Goal: Information Seeking & Learning: Learn about a topic

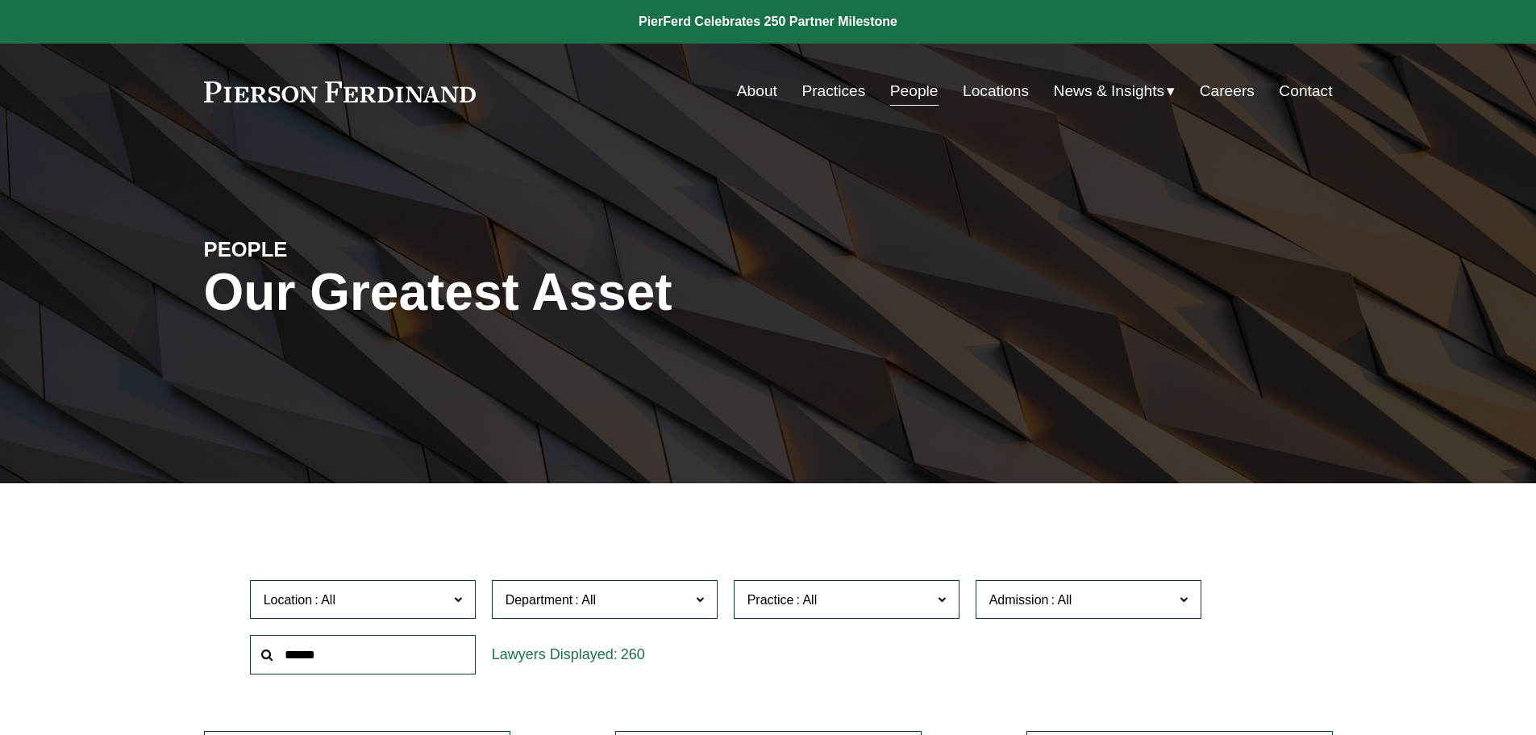
scroll to position [169, 0]
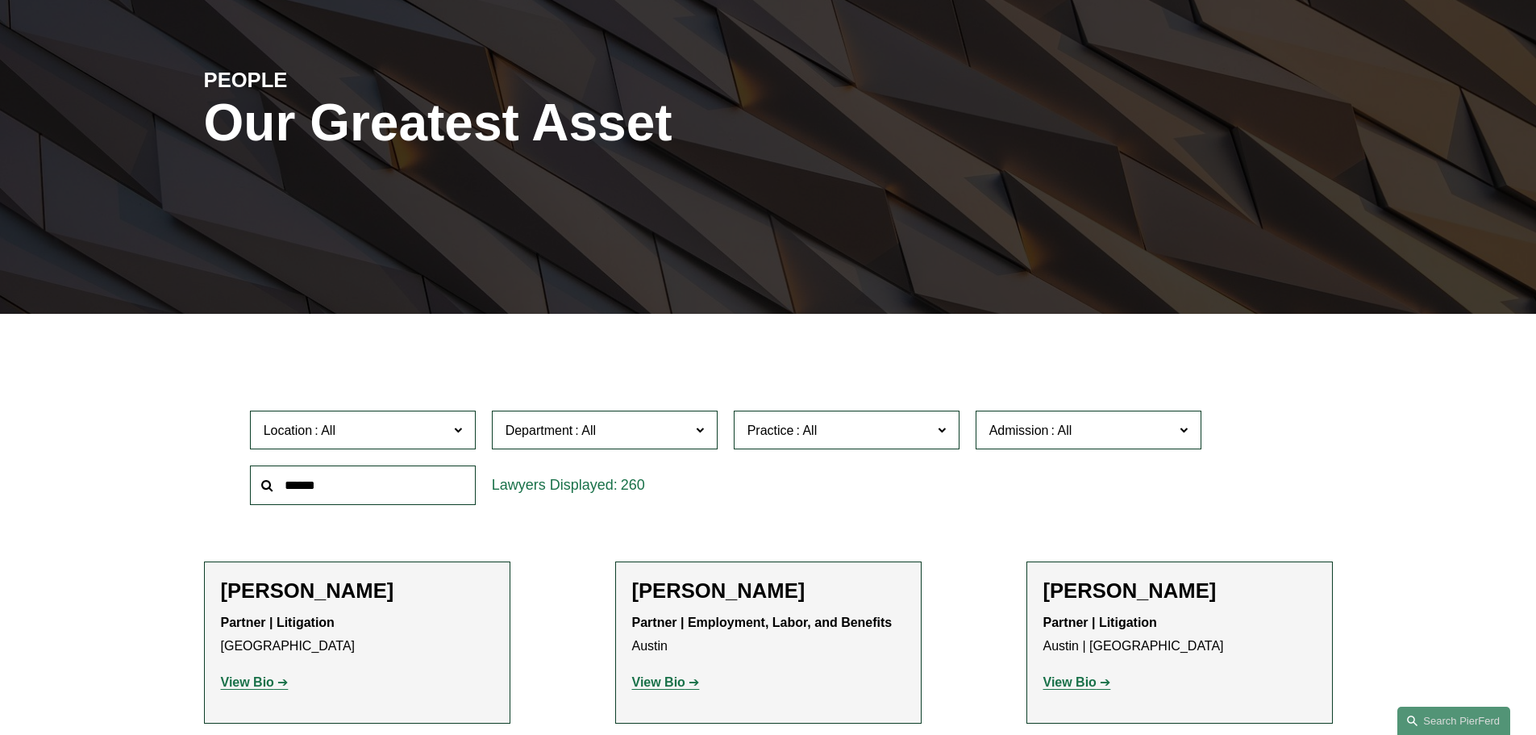
click at [1078, 440] on span "Admission" at bounding box center [1082, 430] width 185 height 22
click at [0, 0] on link "[US_STATE]" at bounding box center [0, 0] width 0 height 0
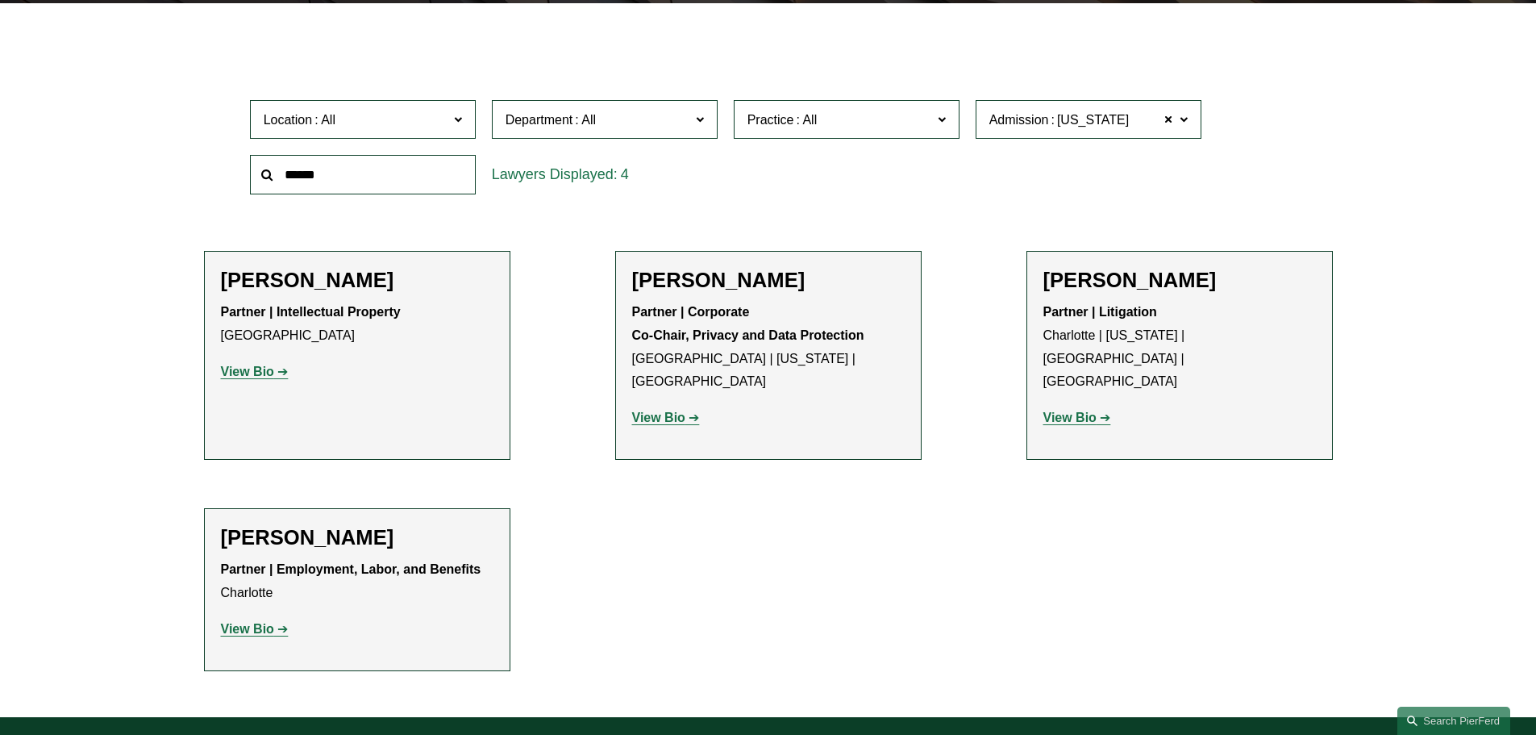
scroll to position [484, 0]
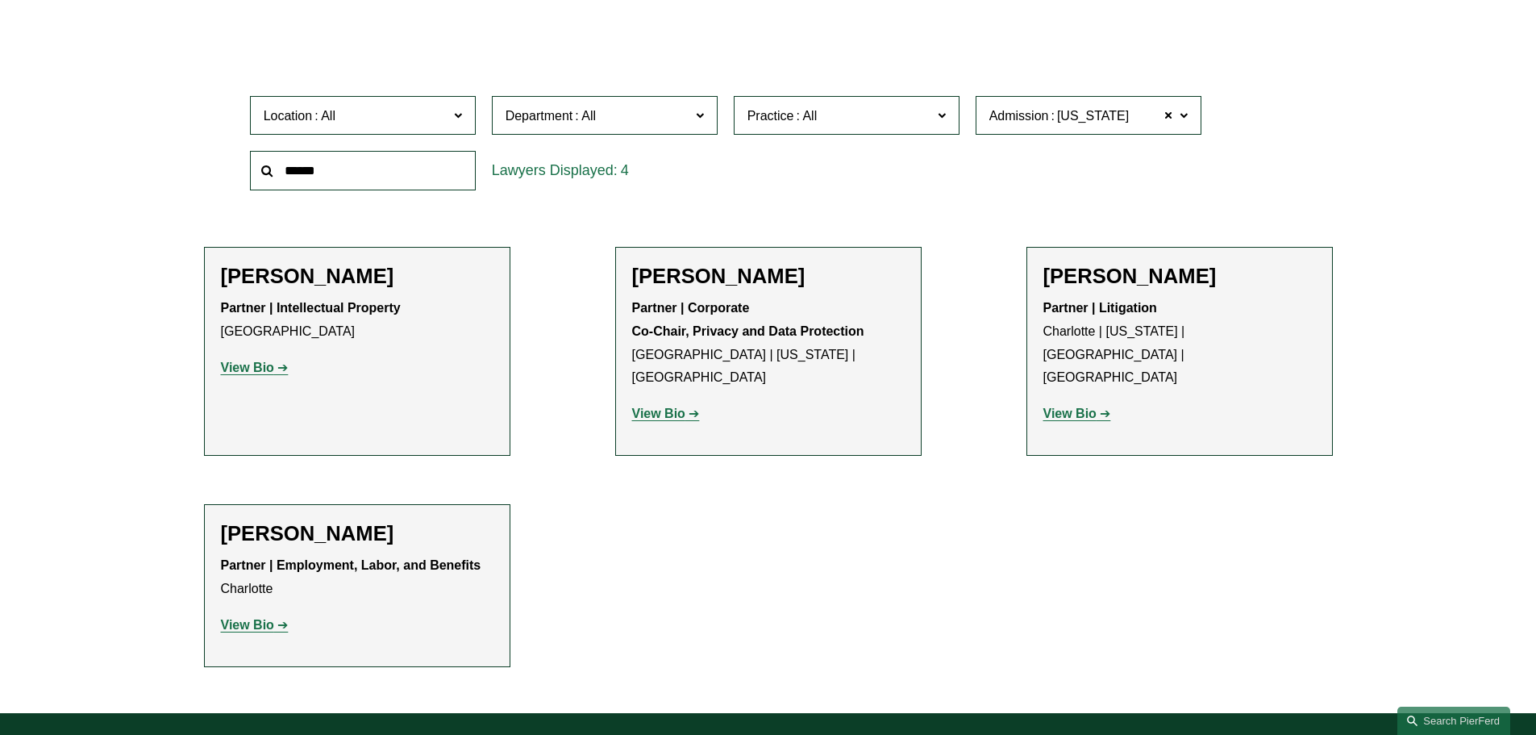
click at [1067, 406] on strong "View Bio" at bounding box center [1070, 413] width 53 height 14
click at [267, 618] on strong "View Bio" at bounding box center [247, 625] width 53 height 14
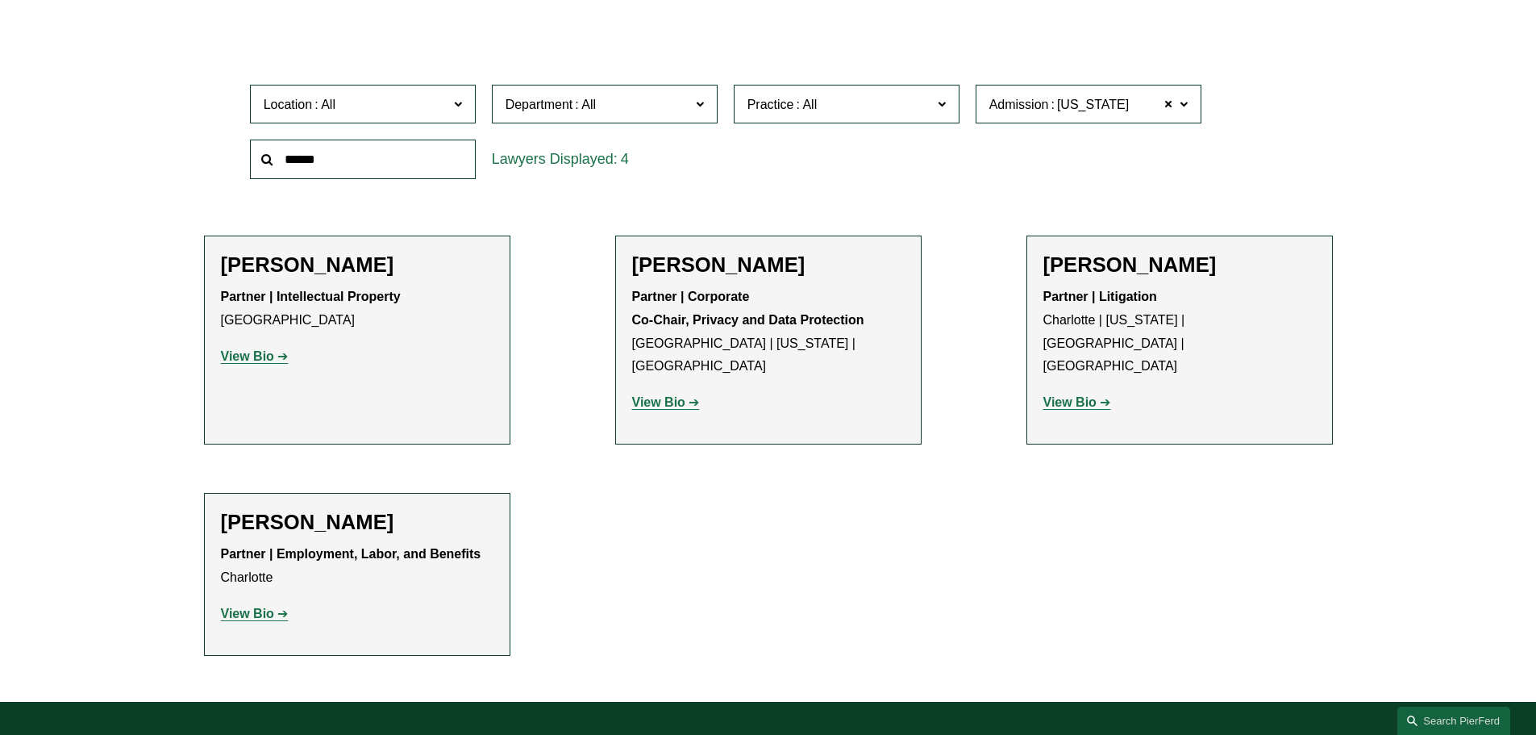
scroll to position [565, 0]
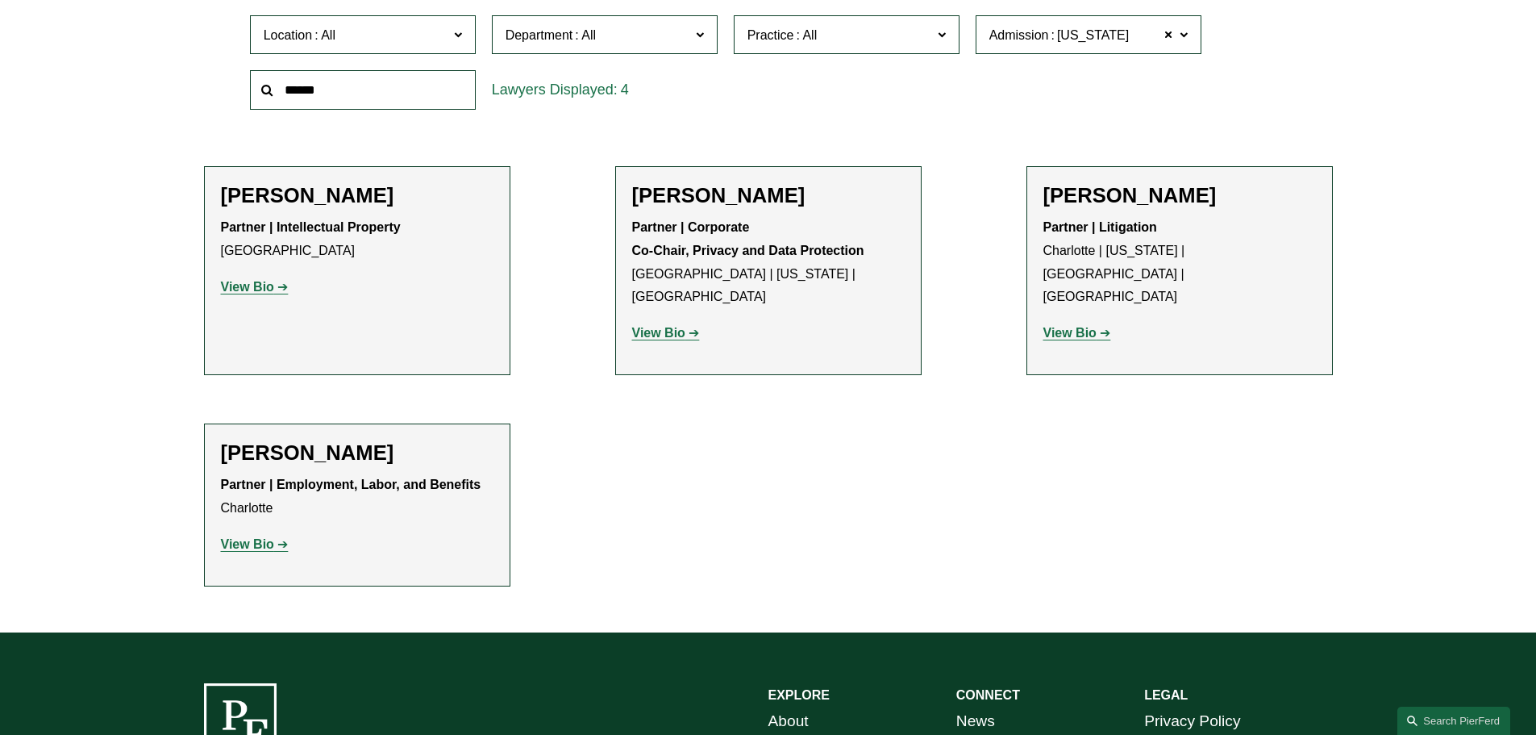
click at [233, 537] on strong "View Bio" at bounding box center [247, 544] width 53 height 14
click at [672, 326] on strong "View Bio" at bounding box center [658, 333] width 53 height 14
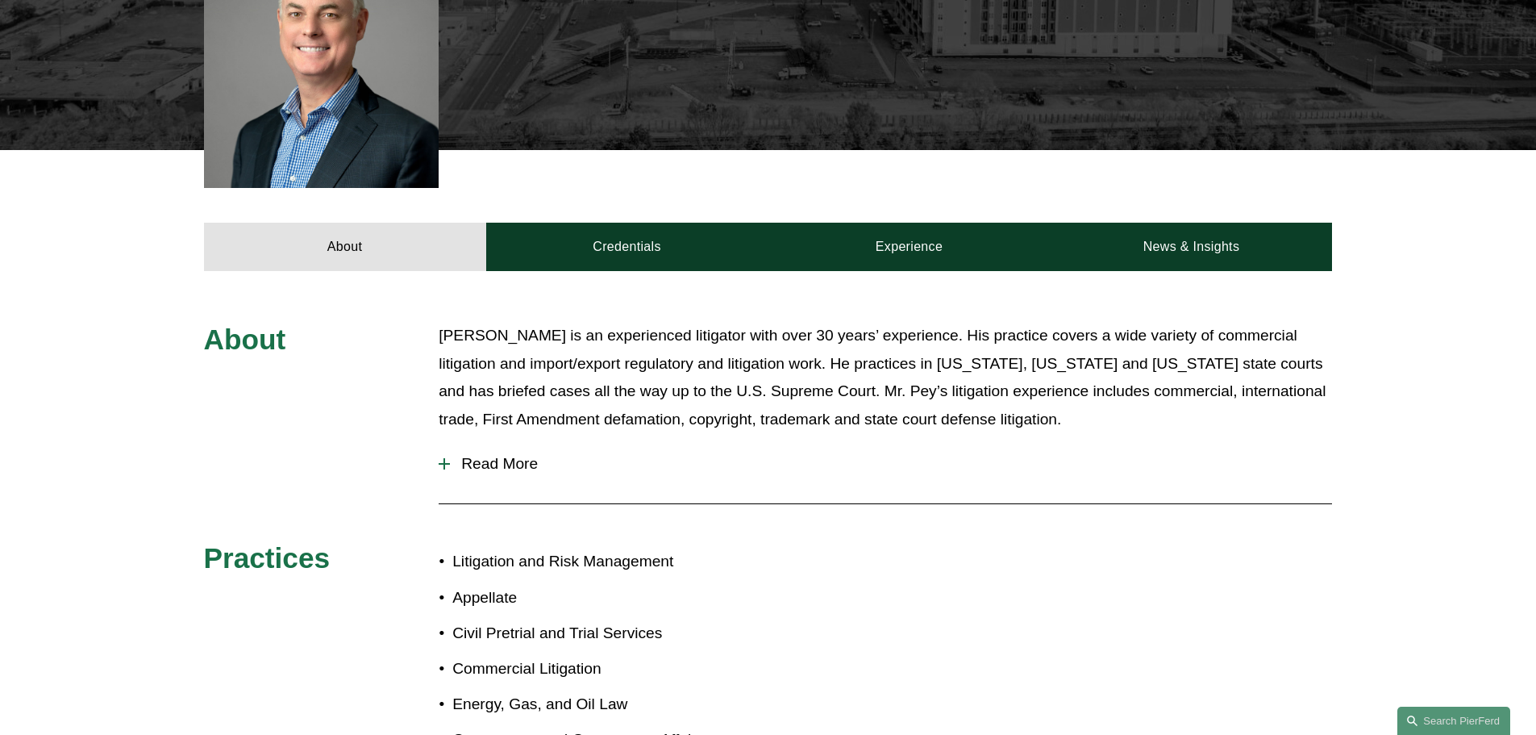
scroll to position [484, 0]
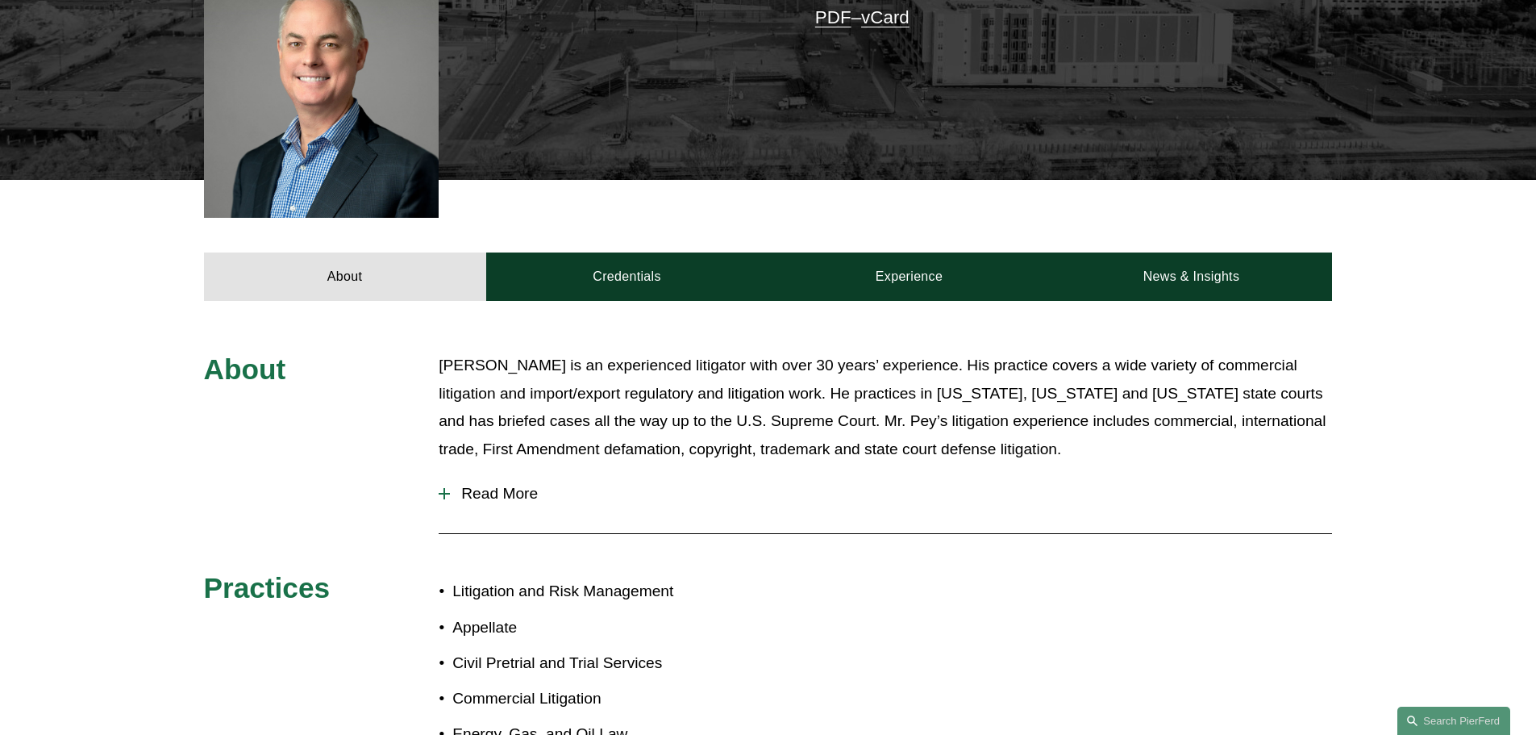
click at [449, 493] on div at bounding box center [444, 494] width 11 height 2
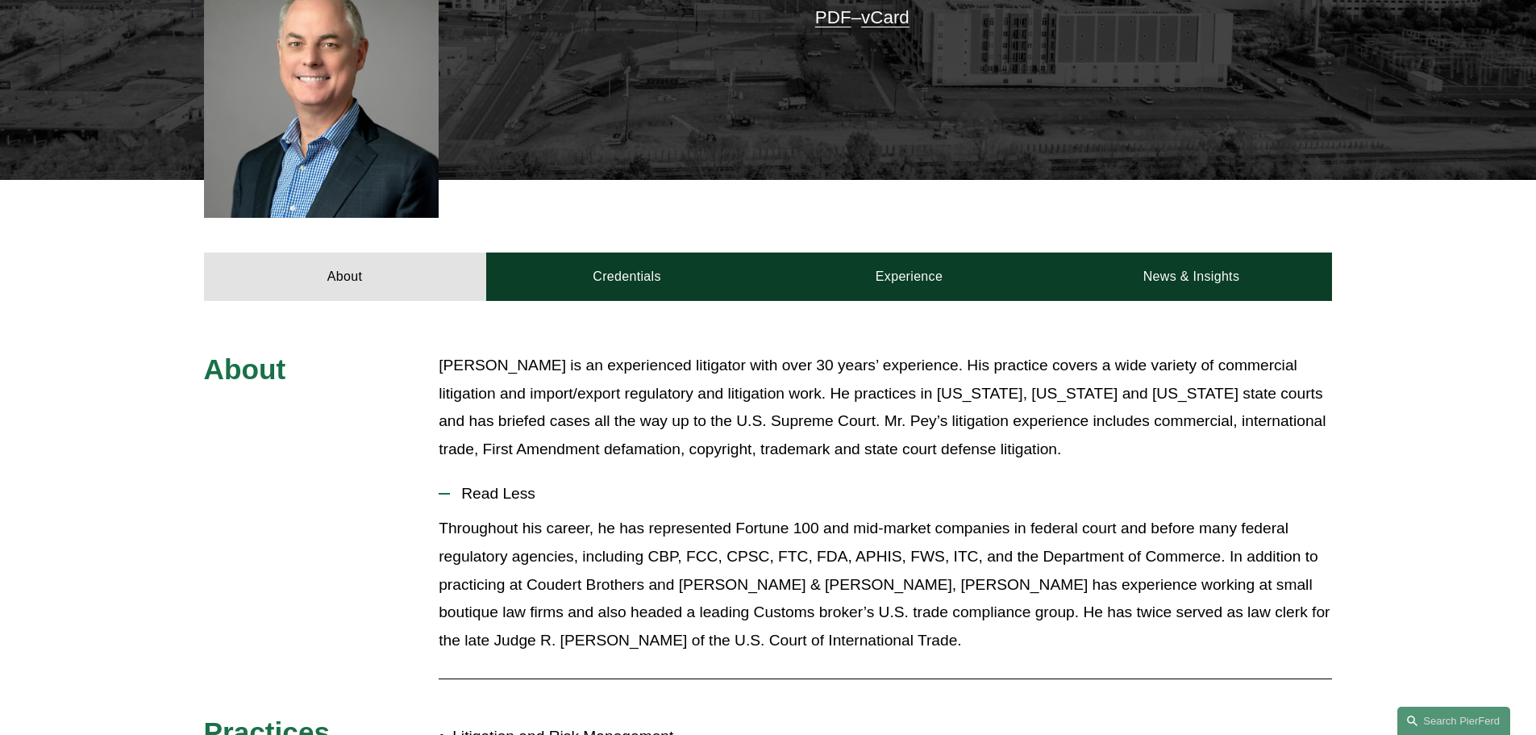
click at [449, 493] on div at bounding box center [444, 494] width 11 height 2
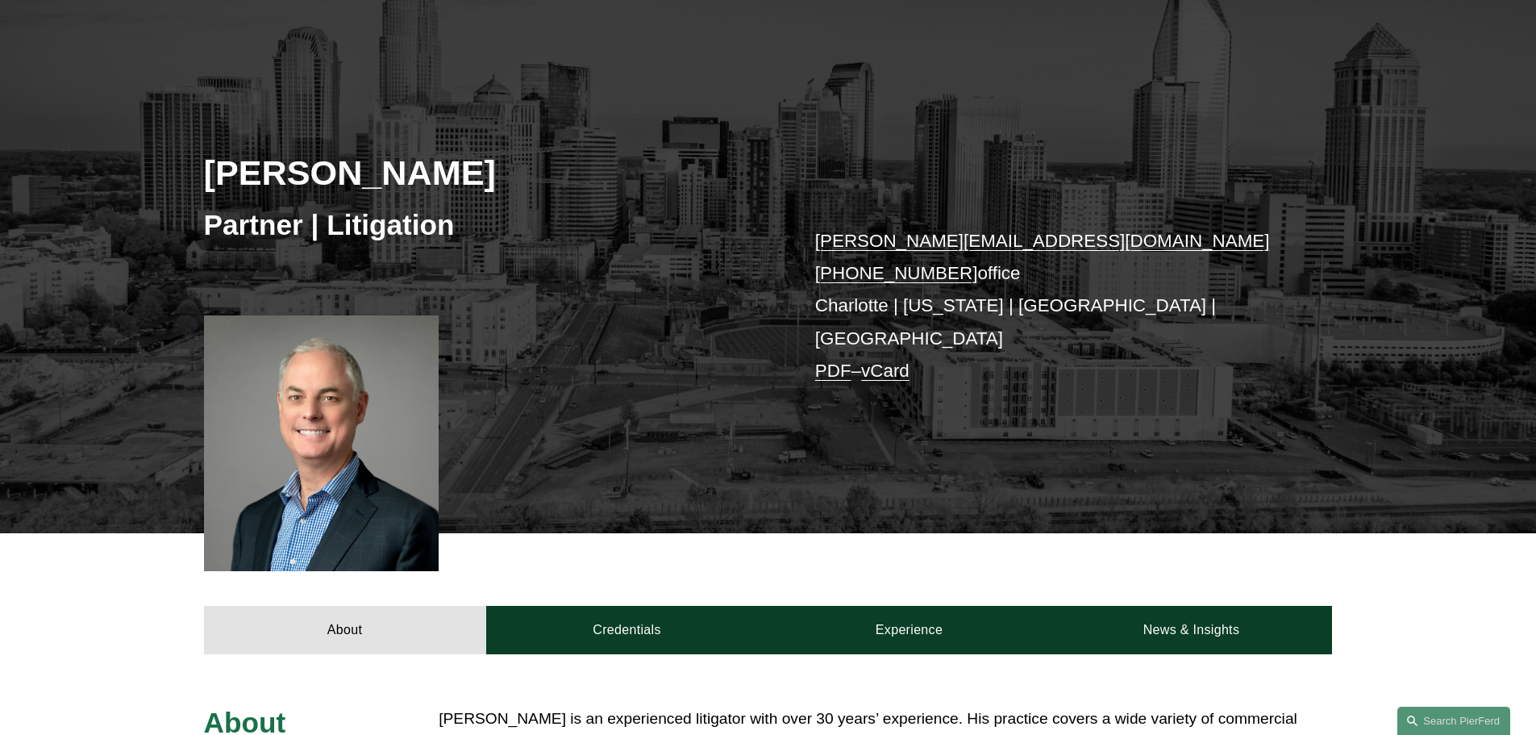
scroll to position [265, 0]
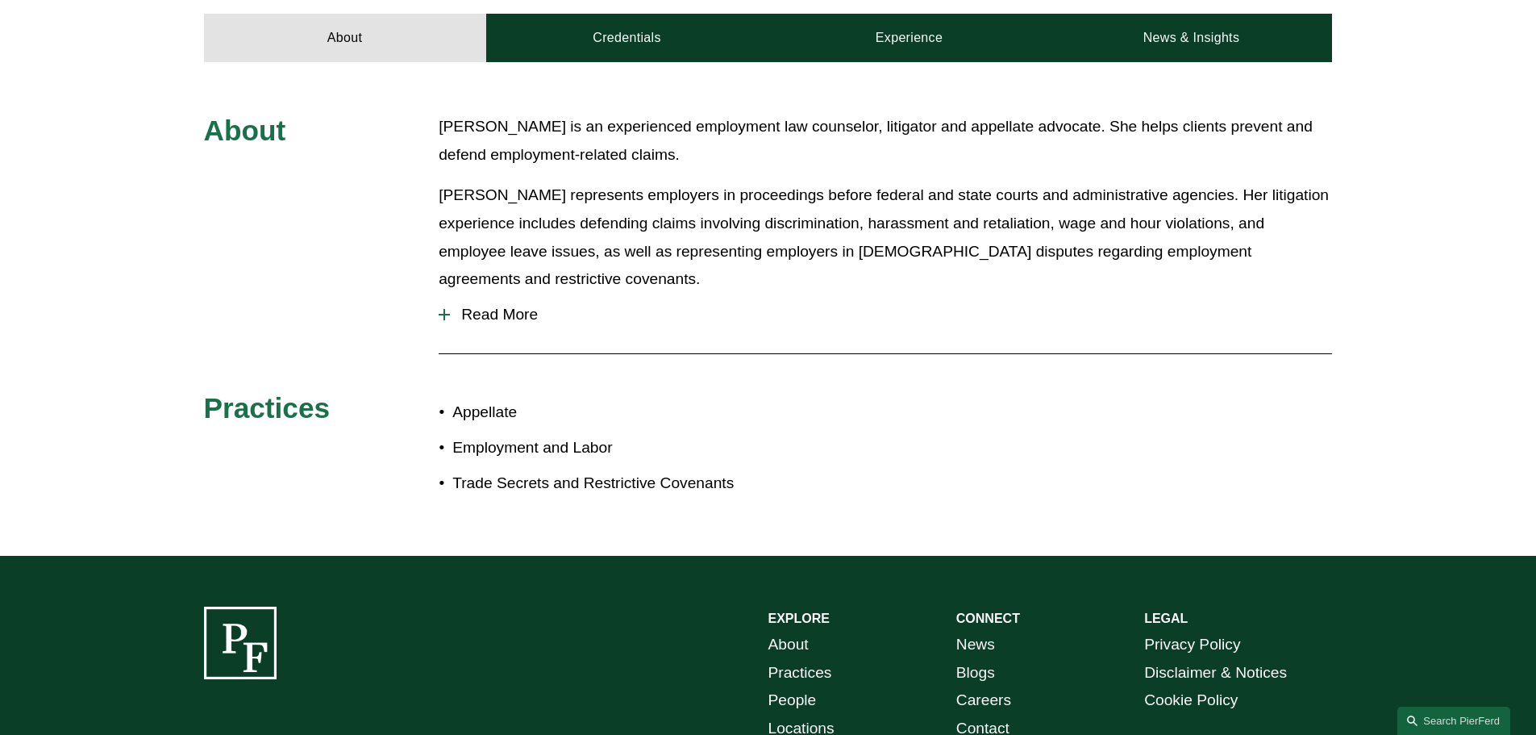
scroll to position [726, 0]
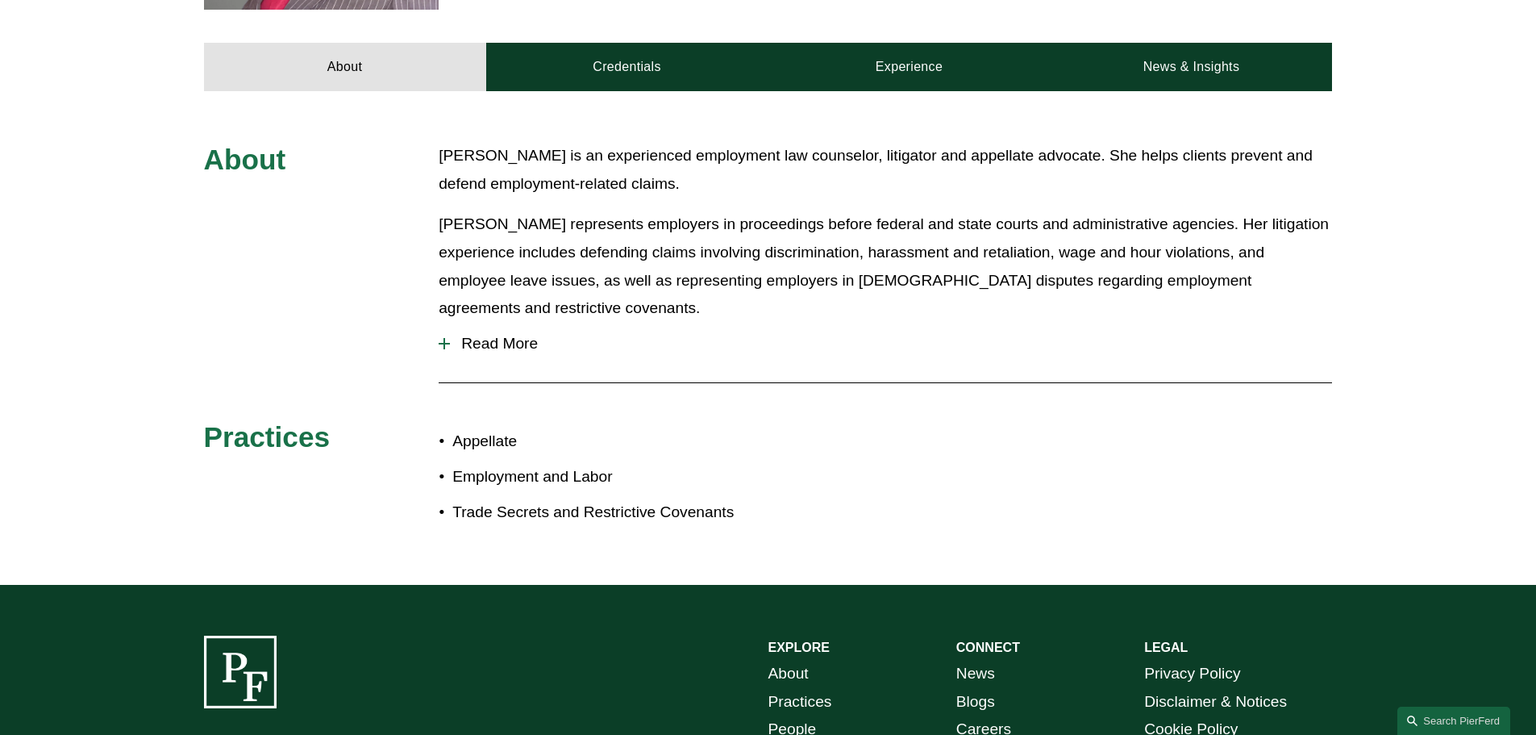
click at [444, 338] on div at bounding box center [445, 343] width 2 height 11
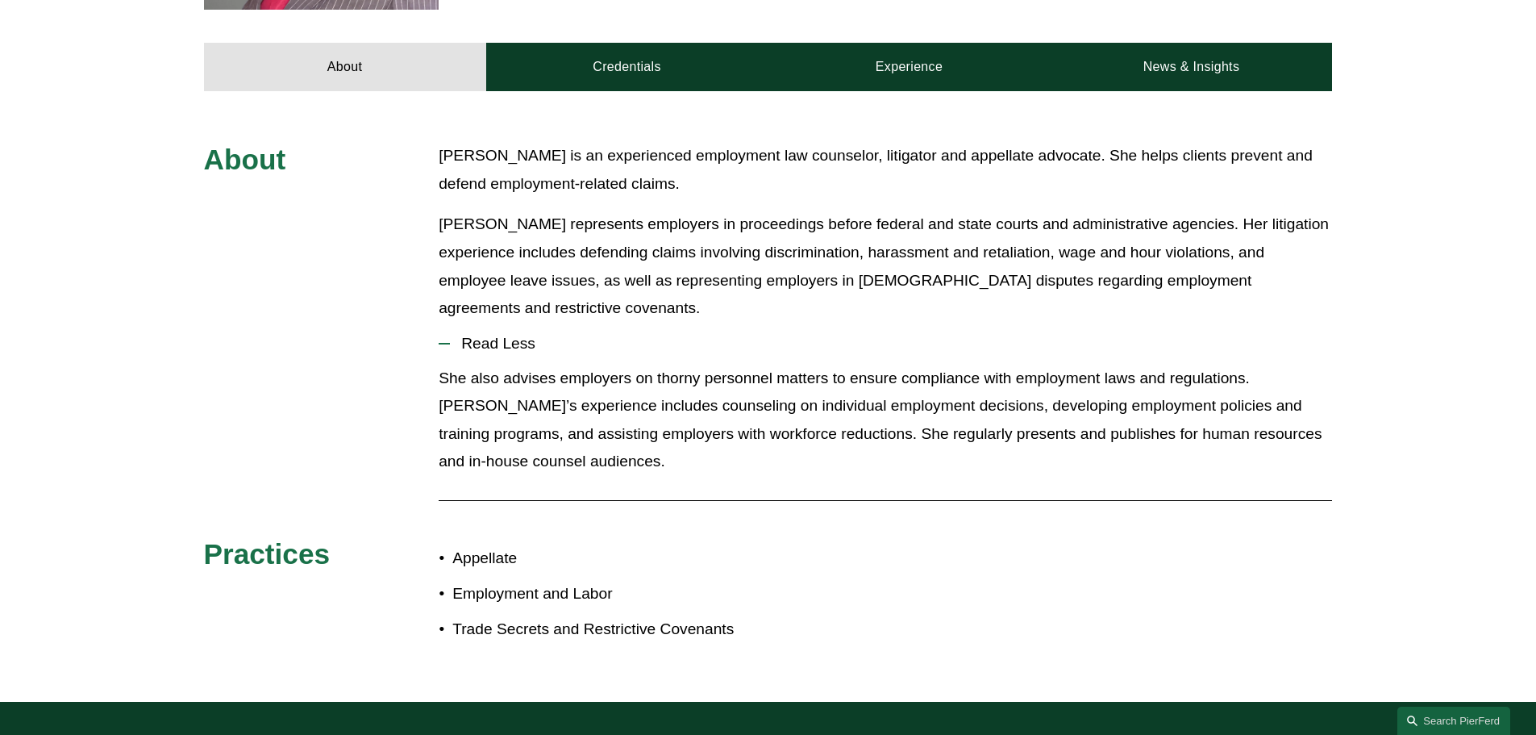
click at [444, 338] on div at bounding box center [444, 343] width 11 height 11
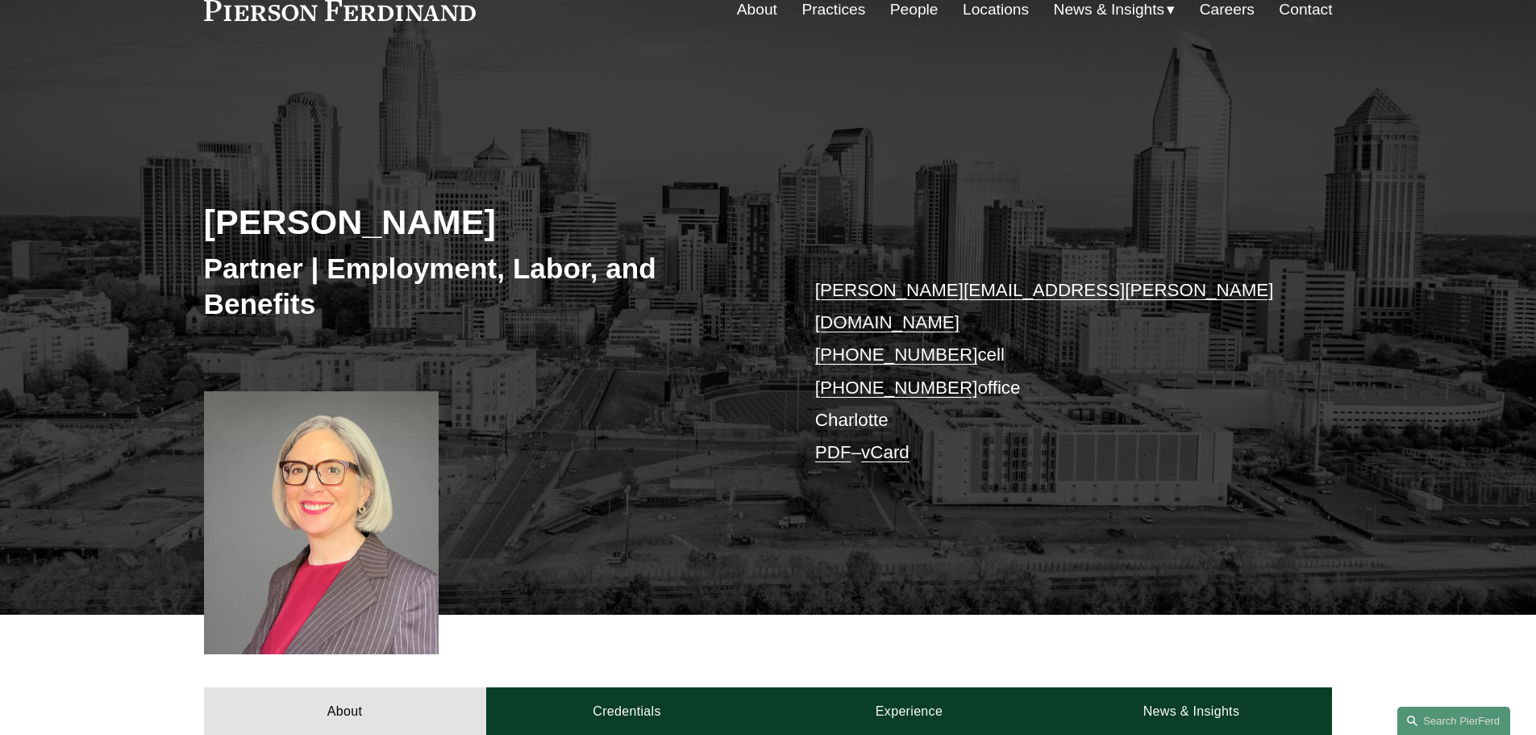
scroll to position [81, 0]
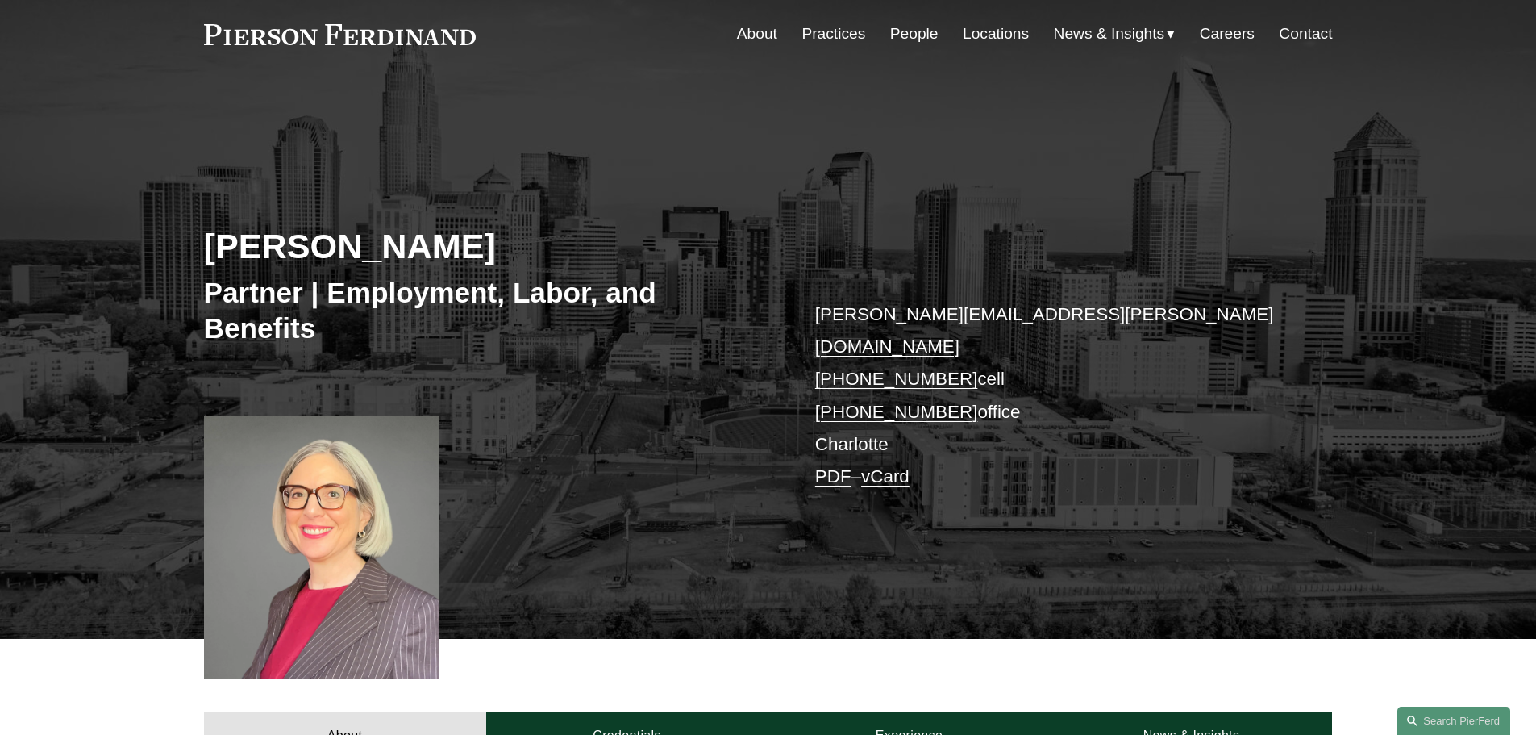
scroll to position [81, 0]
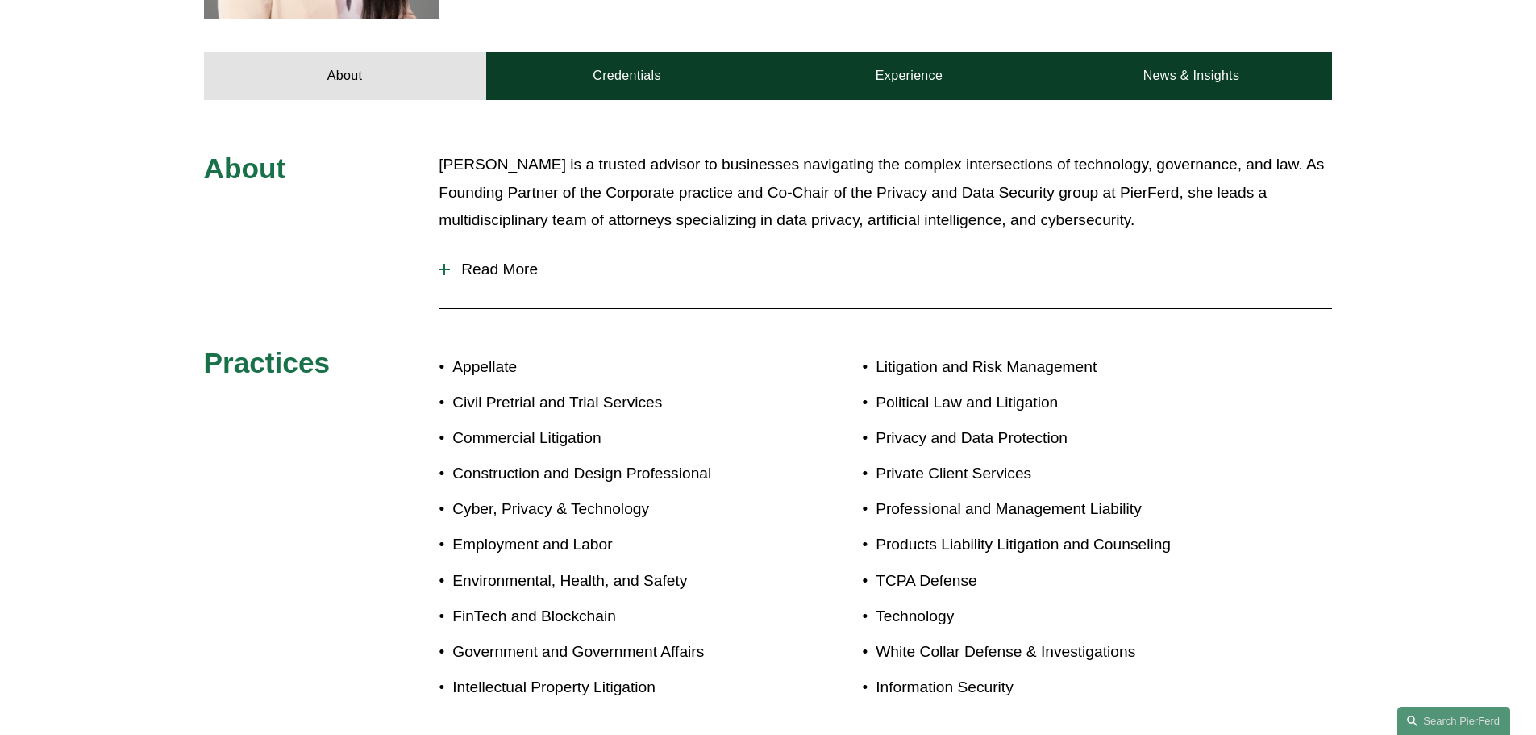
scroll to position [726, 0]
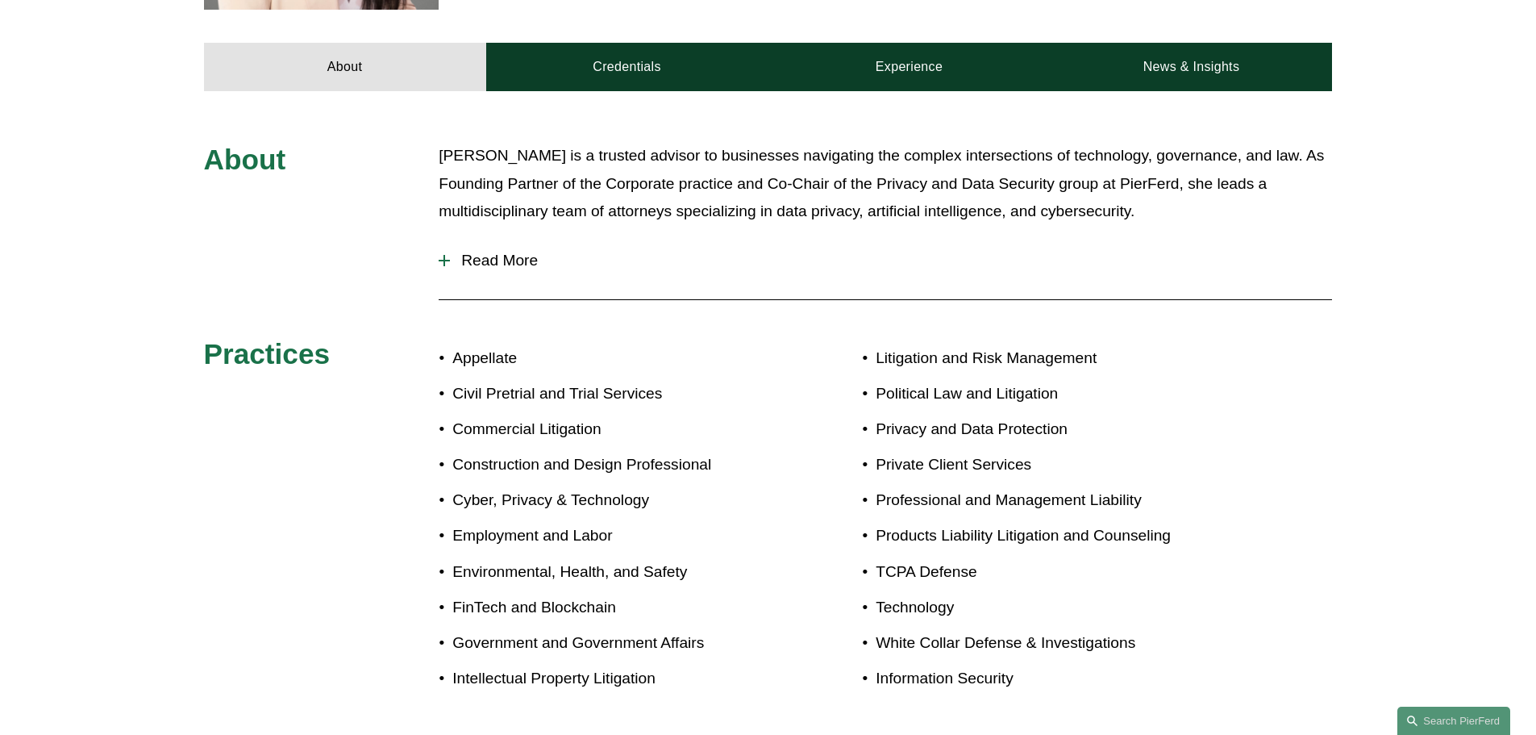
click at [445, 255] on div at bounding box center [444, 260] width 11 height 11
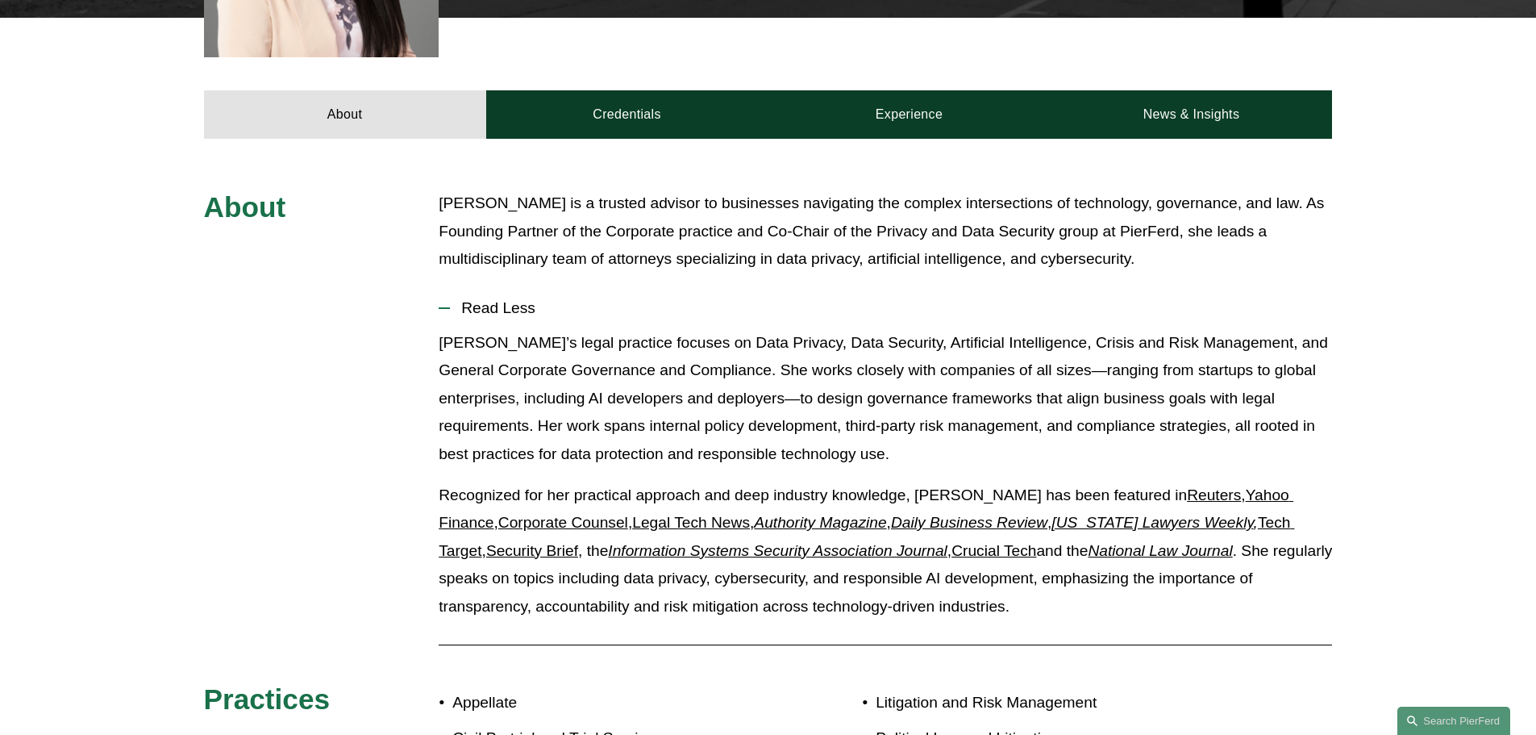
scroll to position [578, 0]
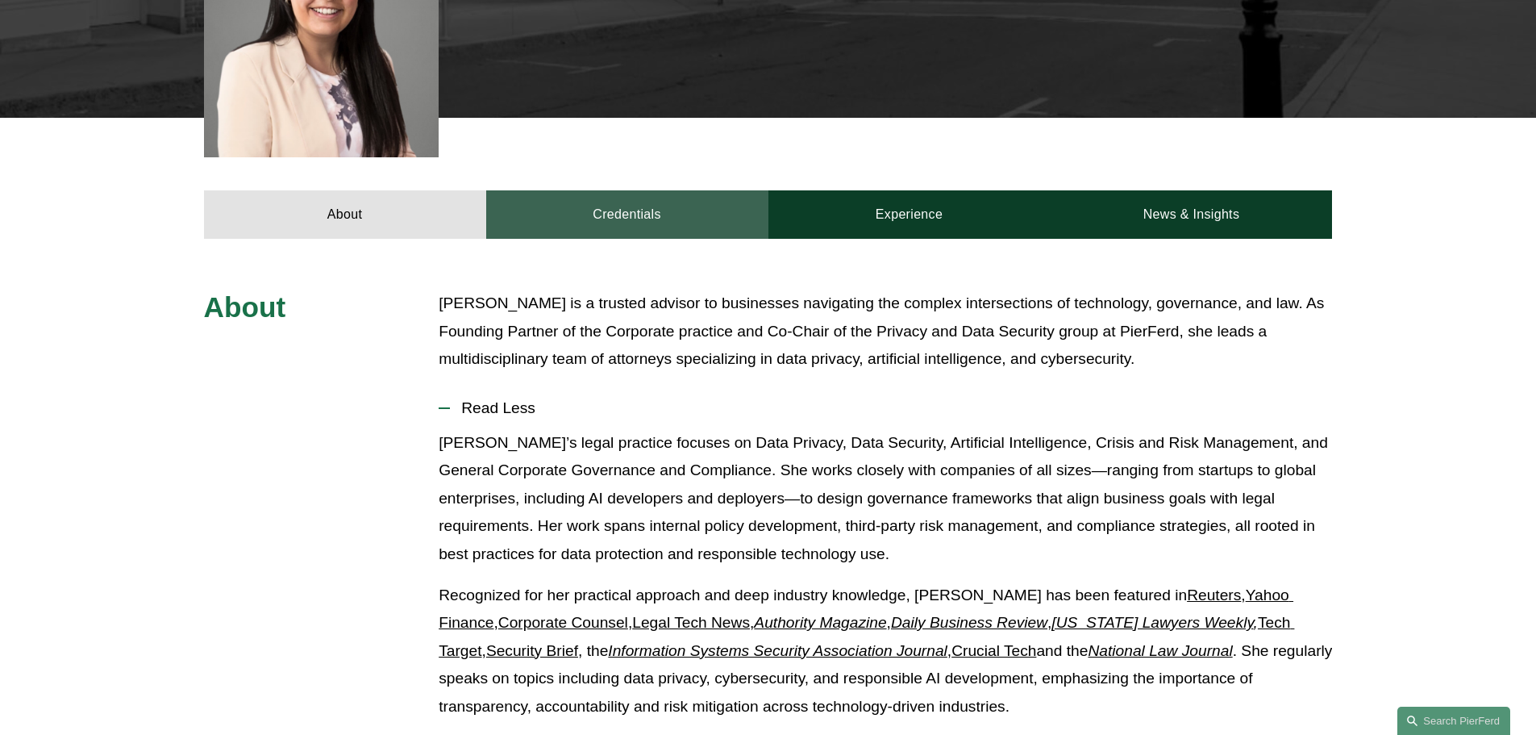
click at [597, 190] on link "Credentials" at bounding box center [627, 214] width 282 height 48
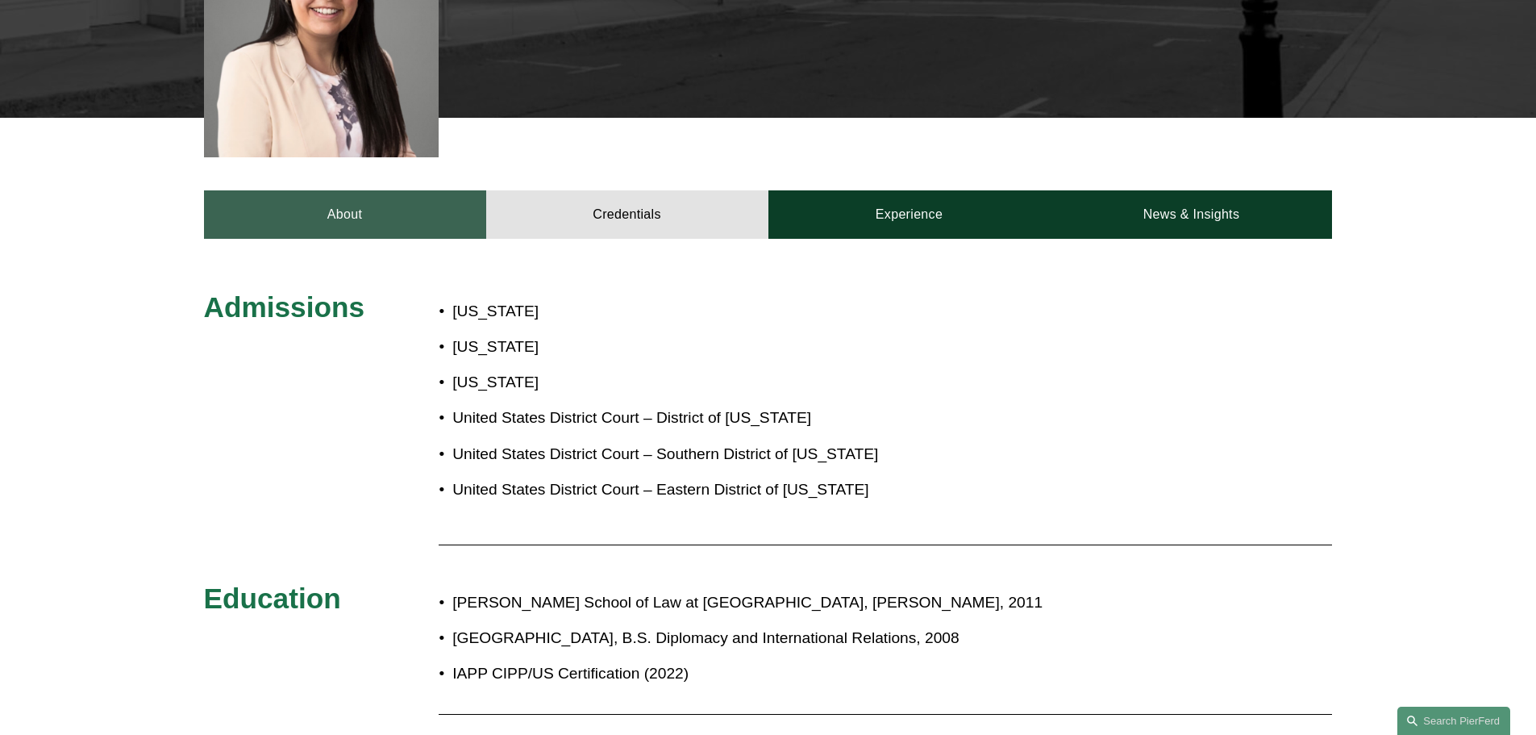
click at [328, 190] on link "About" at bounding box center [345, 214] width 282 height 48
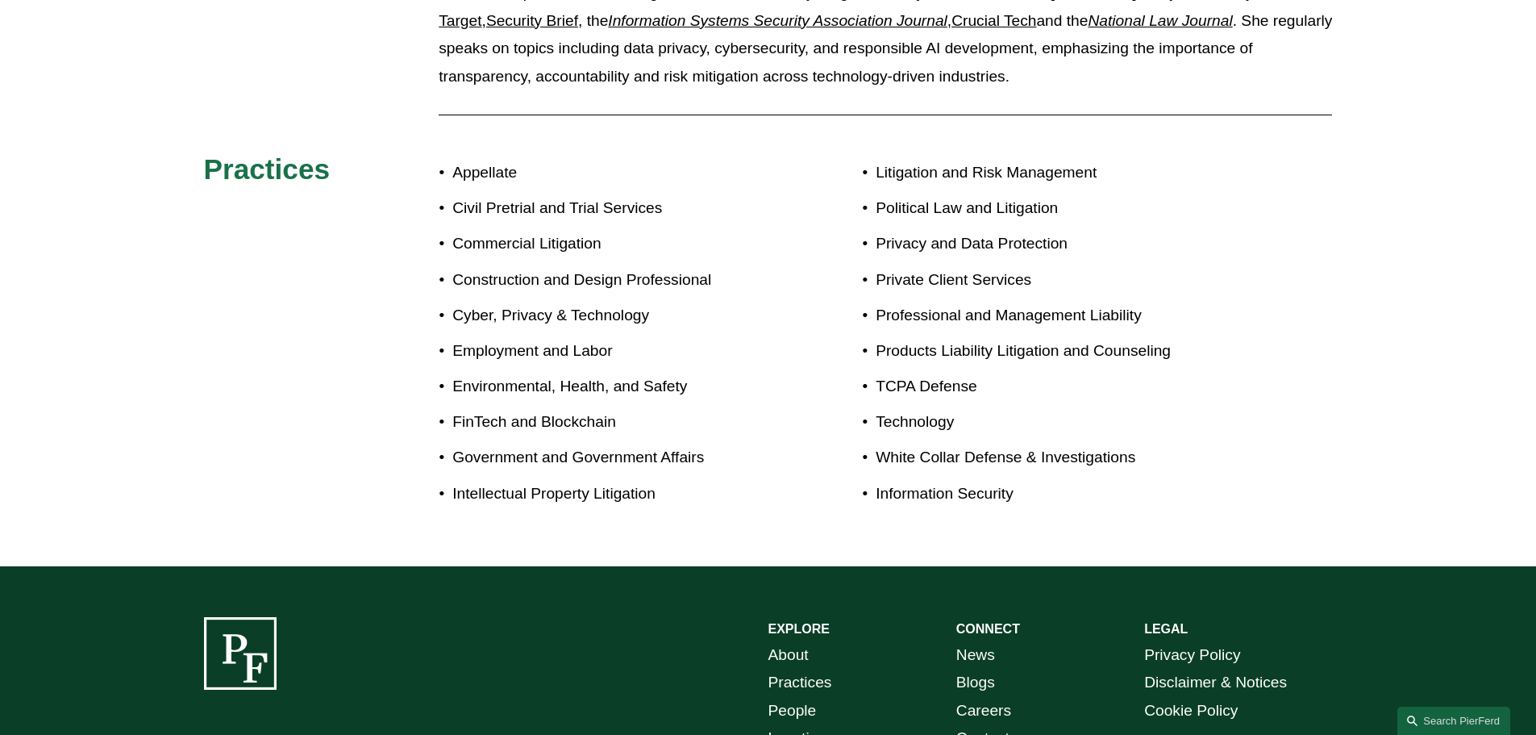
scroll to position [1385, 0]
